Goal: Complete application form: Complete application form

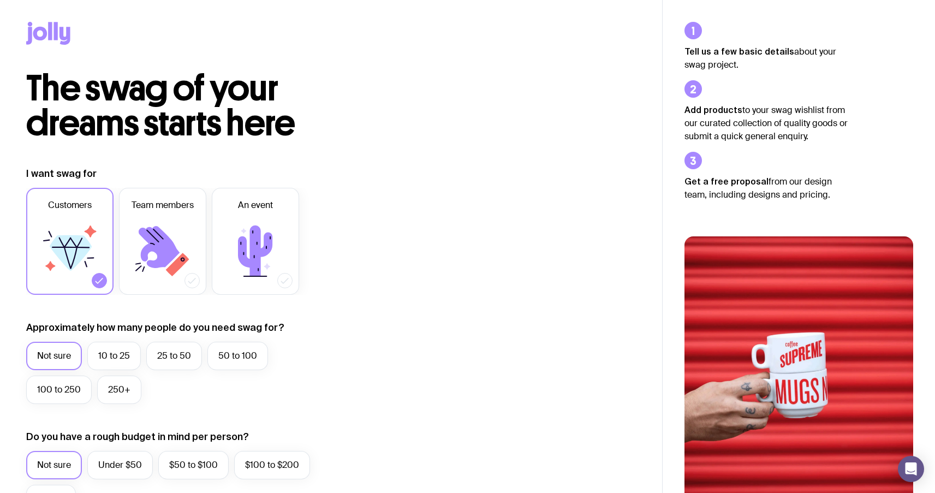
click at [373, 123] on h2 "The swag of your dreams starts here" at bounding box center [209, 106] width 367 height 70
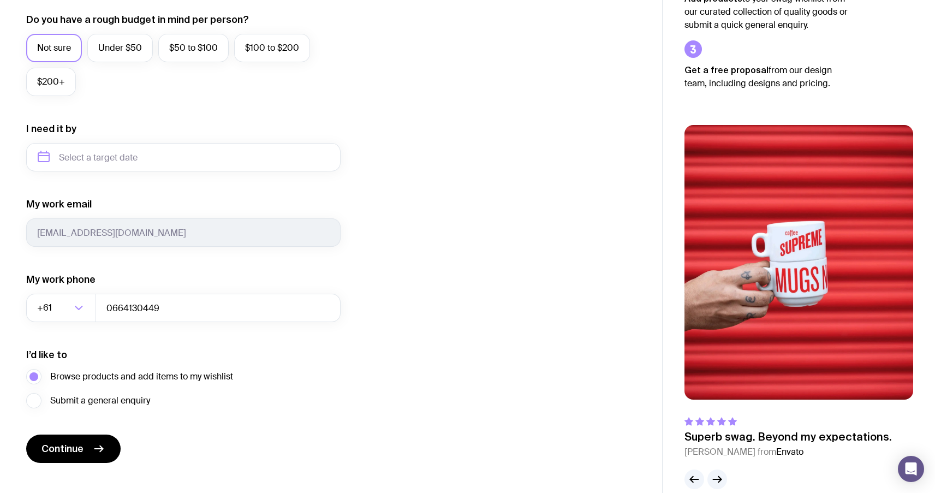
scroll to position [435, 0]
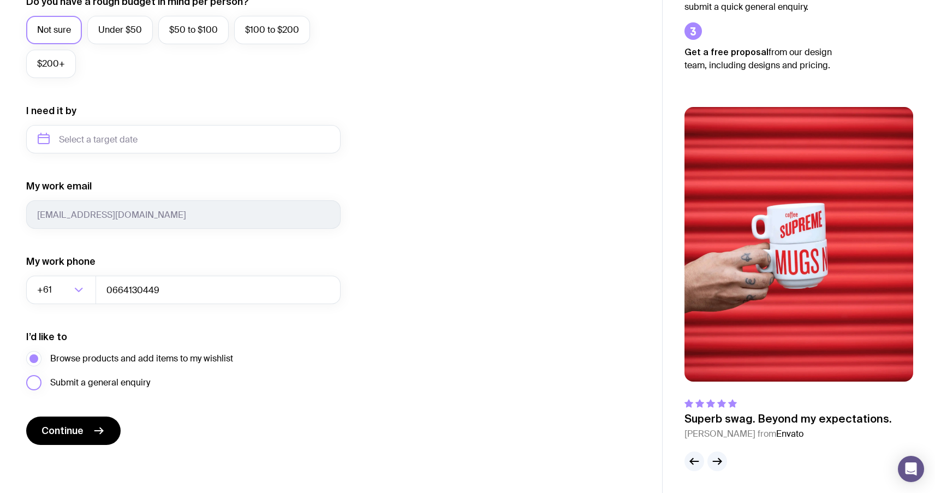
click at [138, 382] on span "Submit a general enquiry" at bounding box center [100, 382] width 100 height 13
click at [0, 0] on input "Submit a general enquiry" at bounding box center [0, 0] width 0 height 0
click at [93, 438] on button "Continue" at bounding box center [73, 430] width 94 height 28
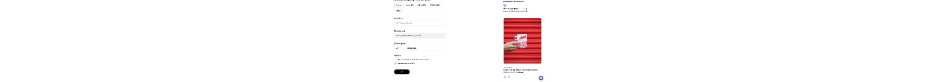
scroll to position [0, 0]
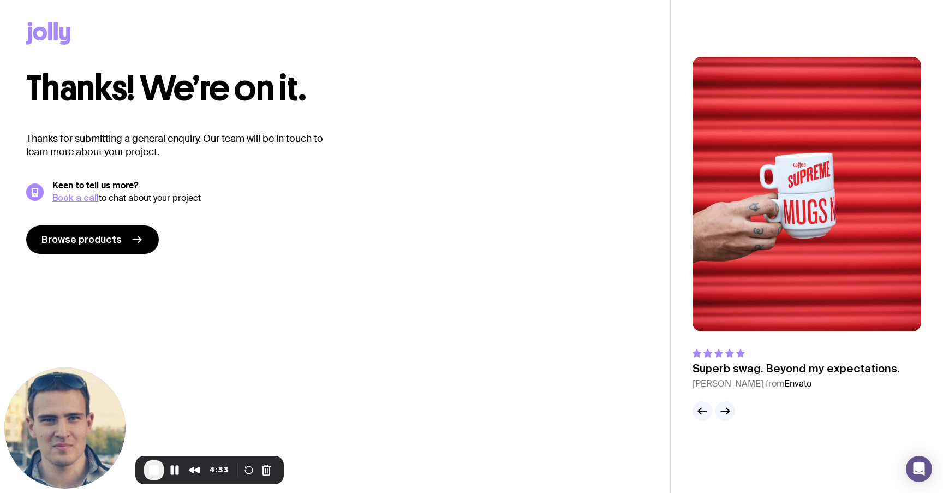
click at [328, 212] on div "Thanks for submitting a general enquiry. Our team will be in touch to learn mor…" at bounding box center [335, 193] width 618 height 122
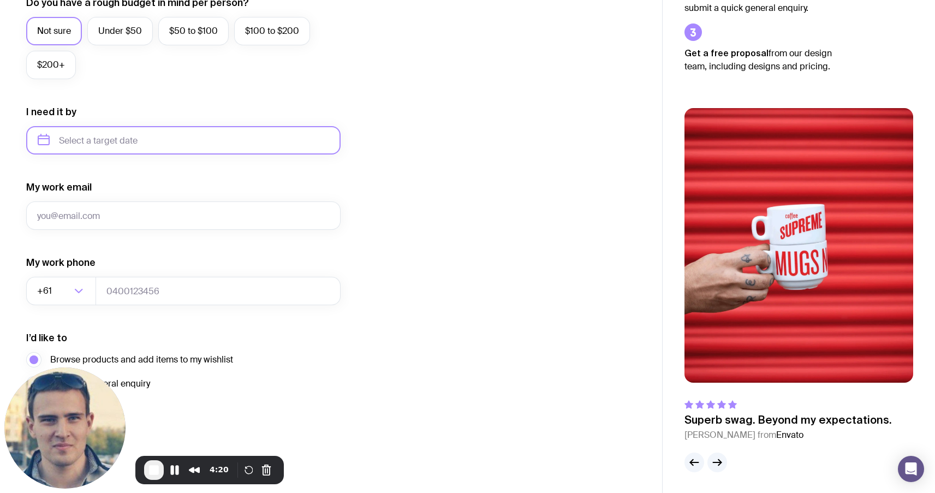
click at [333, 133] on input "text" at bounding box center [183, 140] width 314 height 28
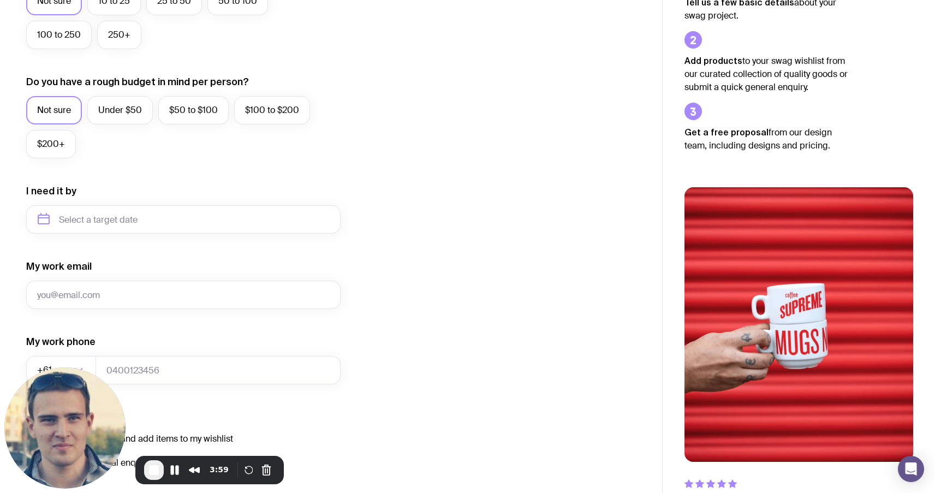
scroll to position [435, 0]
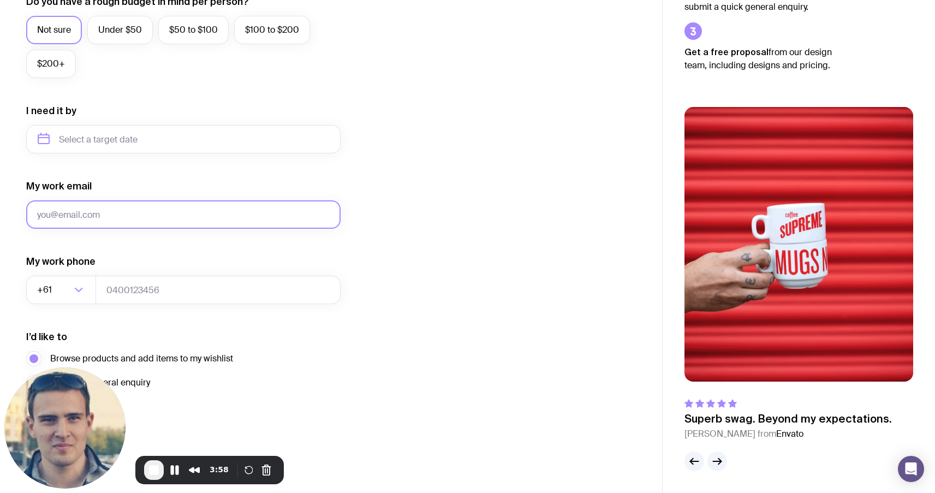
click at [144, 81] on input "My work email" at bounding box center [183, 214] width 314 height 28
type input "u1@gmail.com"
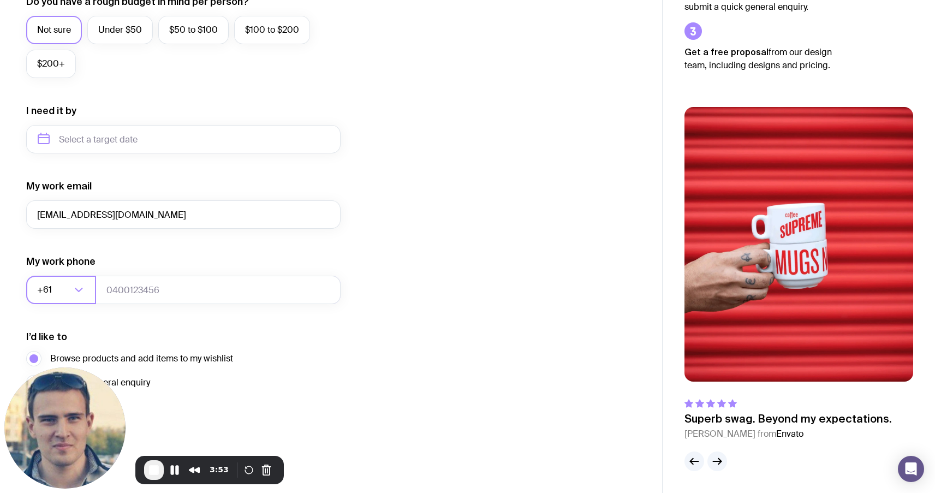
click at [79, 81] on icon "Search for option" at bounding box center [78, 289] width 13 height 13
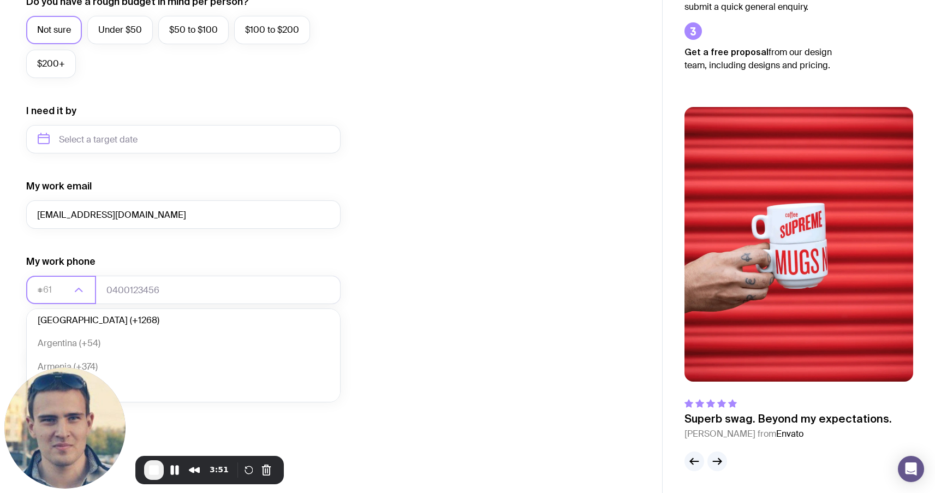
scroll to position [0, 0]
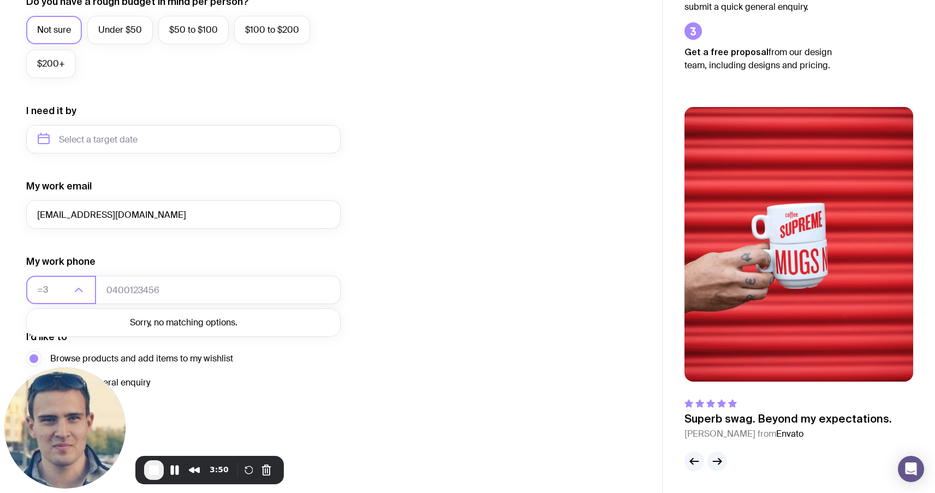
type input "="
click at [135, 81] on li "Ukraine (+380)" at bounding box center [183, 323] width 313 height 23
type input "+380"
click at [150, 81] on input "tel" at bounding box center [217, 290] width 245 height 28
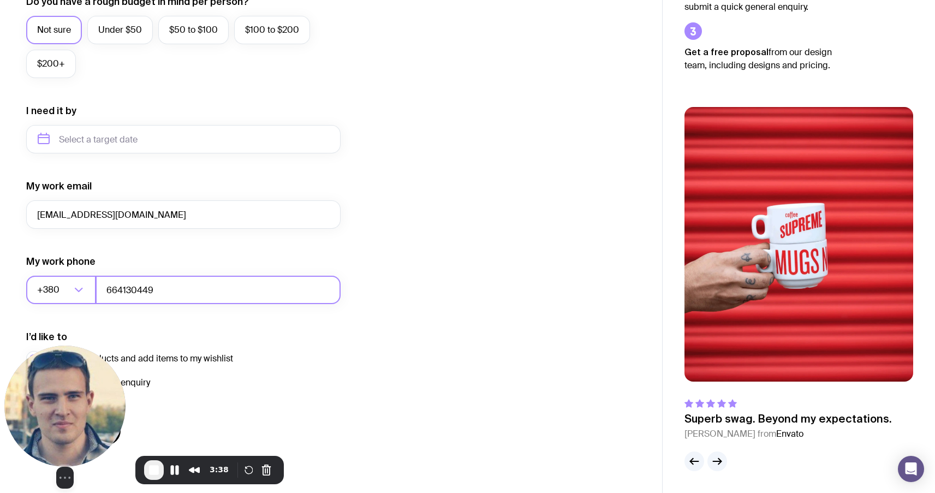
type input "664130449"
click at [122, 81] on div "Select video screen size" at bounding box center [64, 416] width 121 height 143
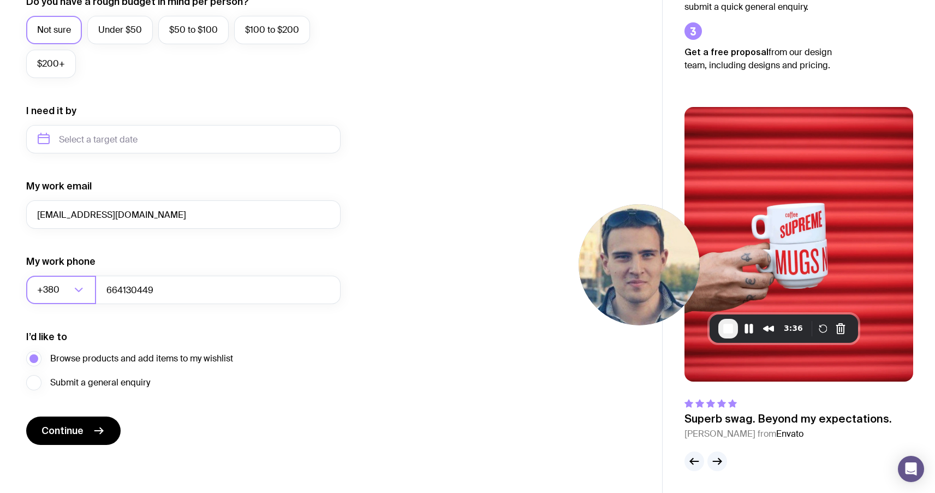
drag, startPoint x: 65, startPoint y: 416, endPoint x: 427, endPoint y: 303, distance: 378.5
click at [628, 81] on img at bounding box center [638, 264] width 121 height 121
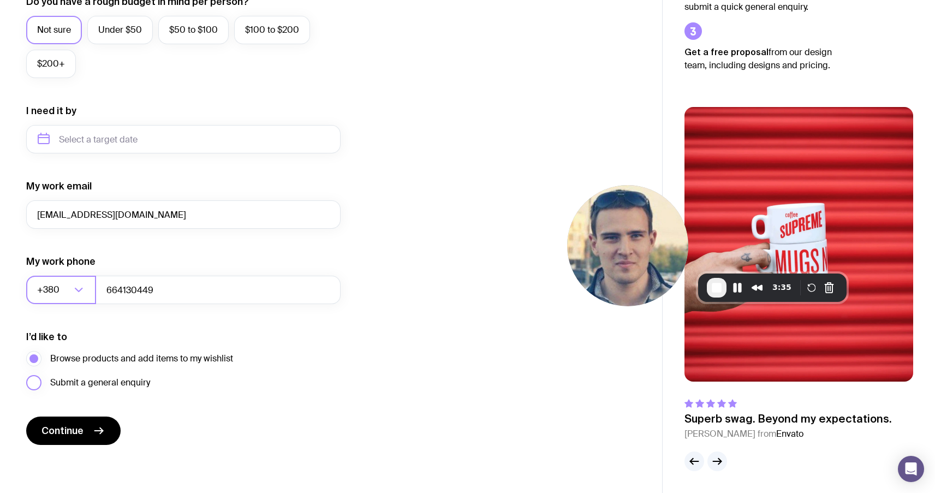
click at [113, 81] on span "Submit a general enquiry" at bounding box center [100, 382] width 100 height 13
click at [0, 0] on input "Submit a general enquiry" at bounding box center [0, 0] width 0 height 0
click at [81, 81] on span "Continue" at bounding box center [62, 430] width 42 height 13
